Goal: Task Accomplishment & Management: Use online tool/utility

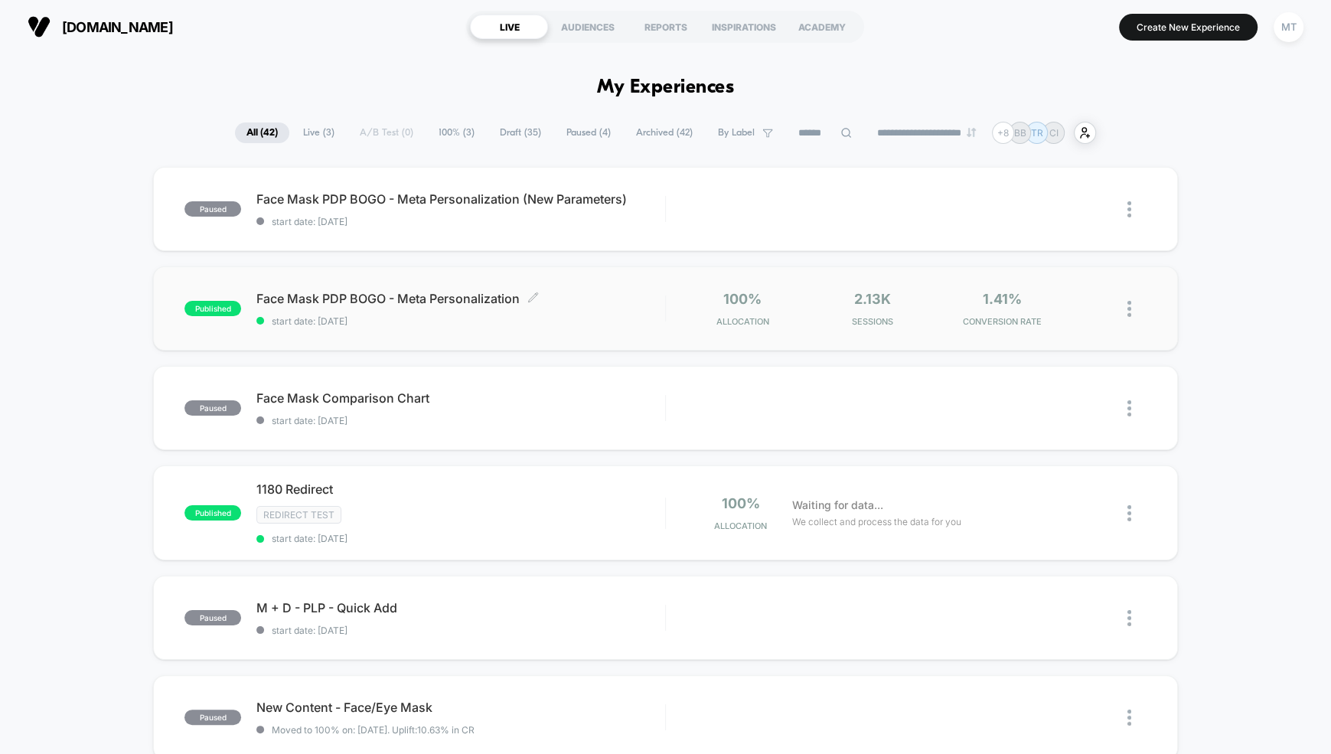
click at [460, 297] on span "Face Mask PDP BOGO - Meta Personalization Click to edit experience details" at bounding box center [460, 298] width 409 height 15
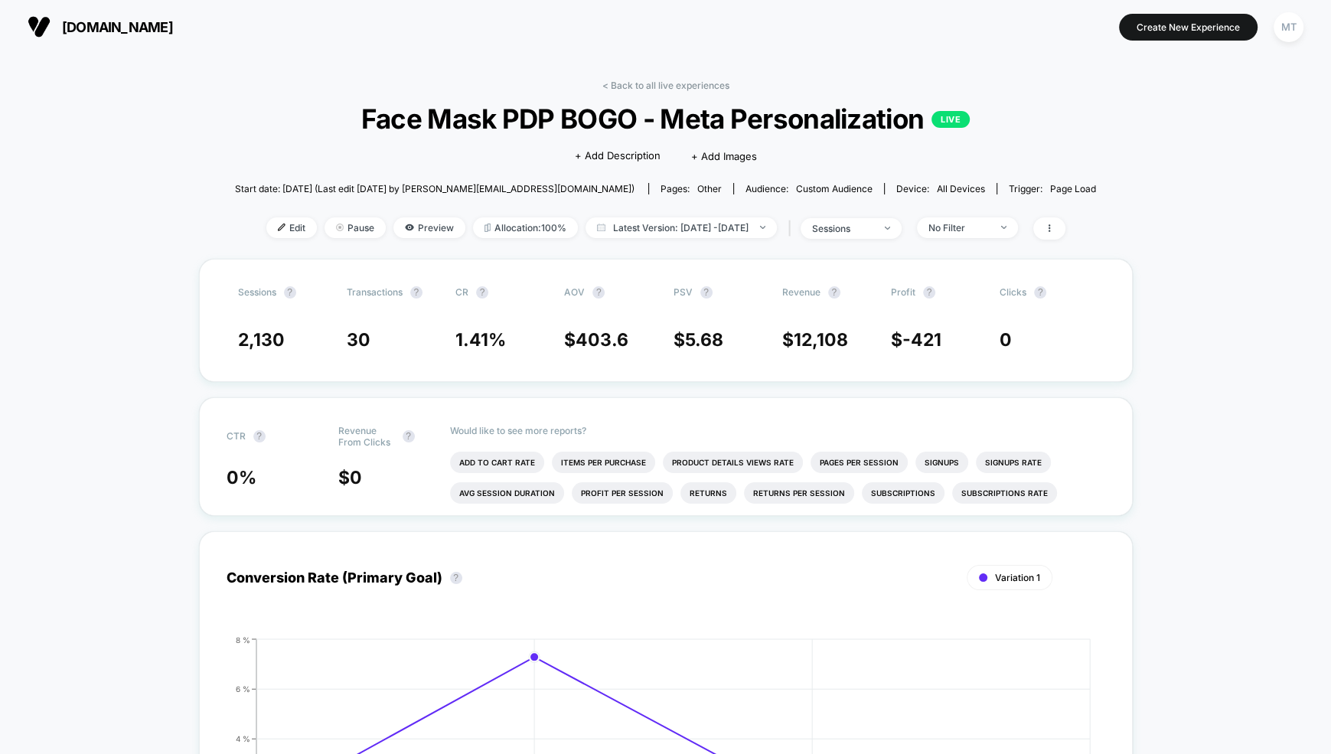
drag, startPoint x: 414, startPoint y: 224, endPoint x: 295, endPoint y: 166, distance: 132.5
click at [295, 167] on div "< Back to all live experiences Face Mask PDP BOGO - Meta Personalization LIVE C…" at bounding box center [665, 169] width 861 height 179
click at [266, 230] on span "Edit" at bounding box center [291, 227] width 51 height 21
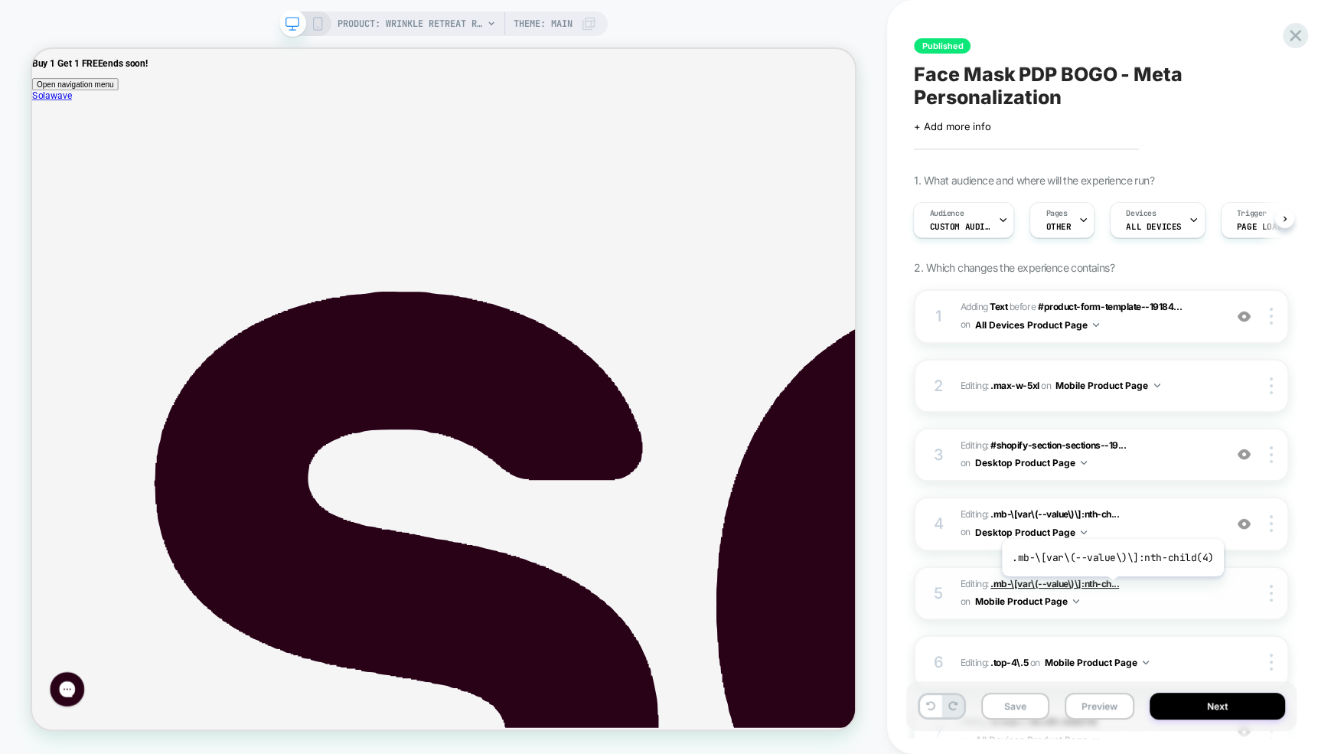
scroll to position [325, 0]
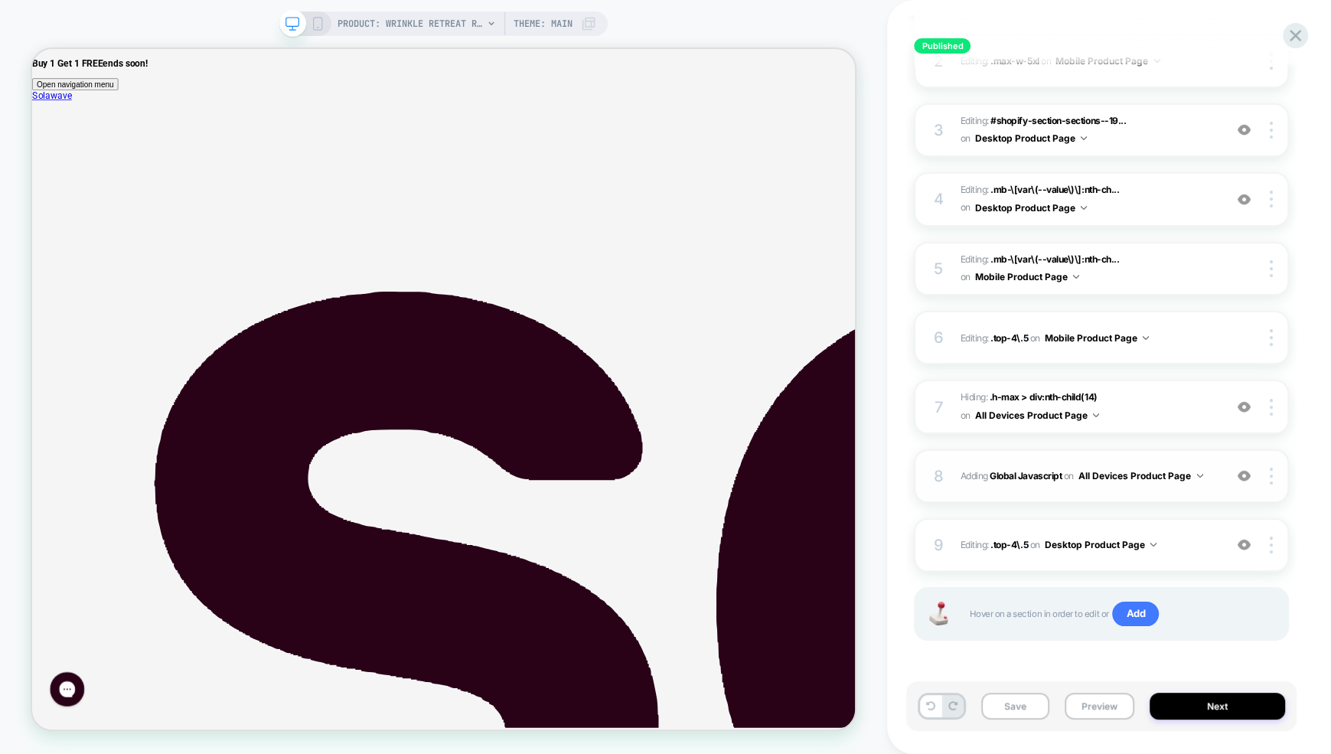
click at [979, 480] on span "Adding Global Javascript on All Devices Product Page" at bounding box center [1088, 475] width 256 height 19
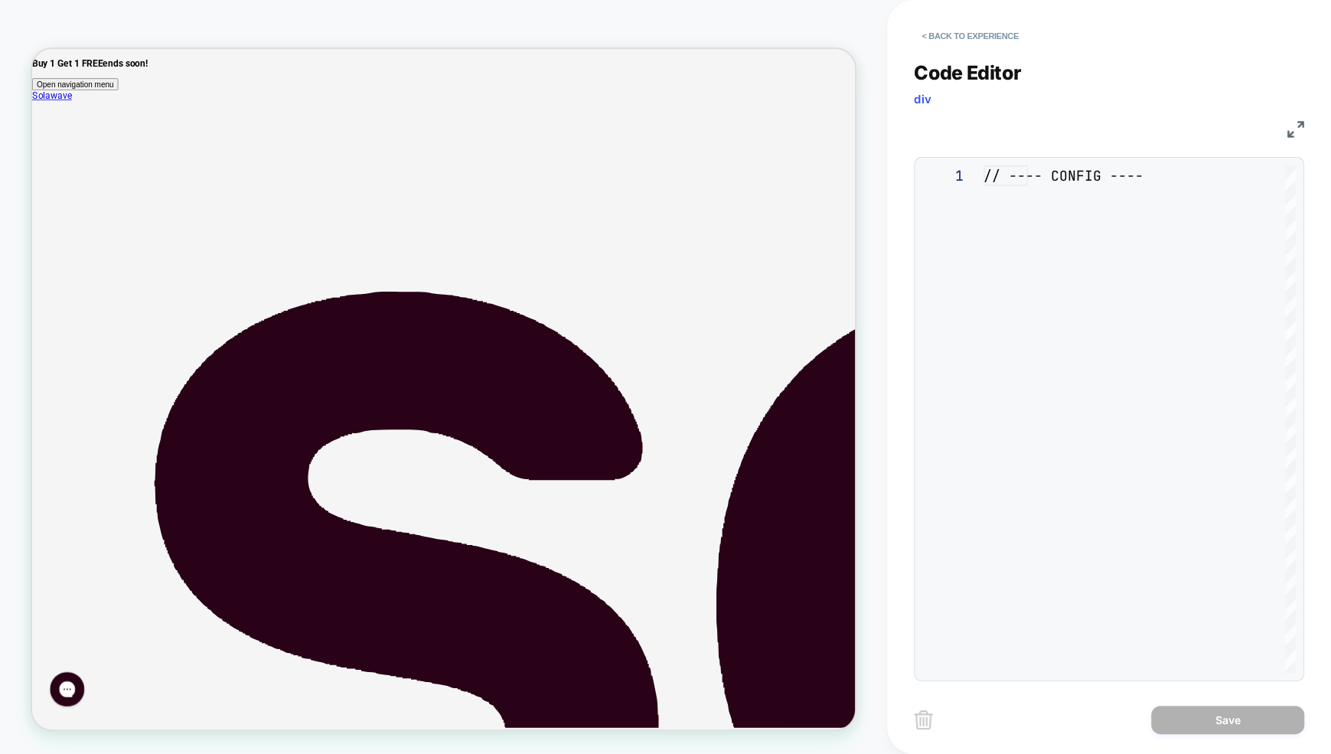
scroll to position [207, 0]
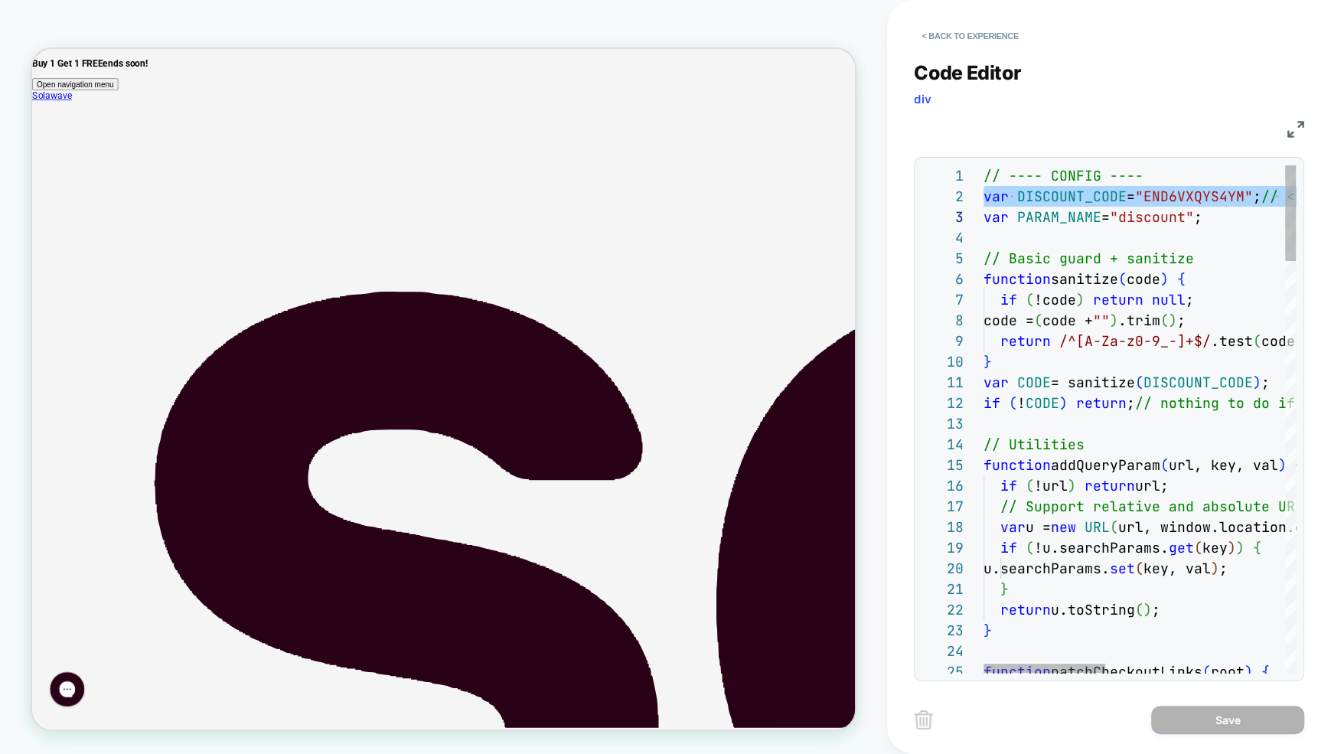
drag, startPoint x: 695, startPoint y: 562, endPoint x: 895, endPoint y: 580, distance: 200.6
